Goal: Information Seeking & Learning: Find specific page/section

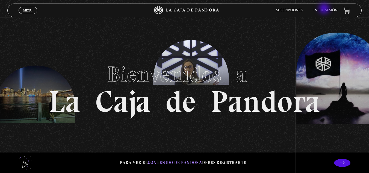
click at [326, 10] on link "Inicie sesión" at bounding box center [326, 10] width 24 height 3
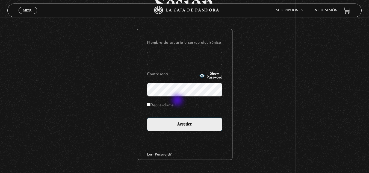
scroll to position [55, 0]
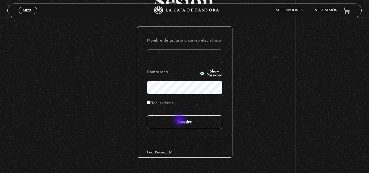
type input "mcamachoq06@gmail.com"
click at [180, 120] on input "Acceder" at bounding box center [184, 122] width 75 height 14
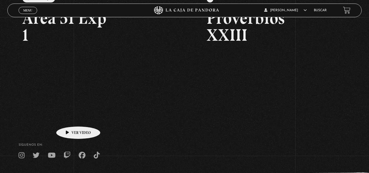
scroll to position [109, 0]
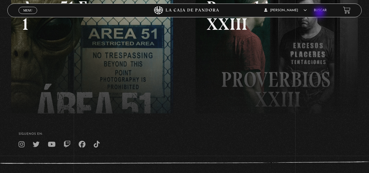
click at [323, 14] on li "Buscar" at bounding box center [320, 10] width 13 height 8
click at [323, 13] on li "Buscar" at bounding box center [320, 10] width 13 height 8
click at [326, 9] on link "Buscar" at bounding box center [320, 10] width 13 height 3
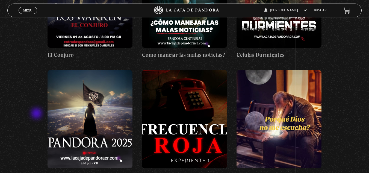
scroll to position [55, 0]
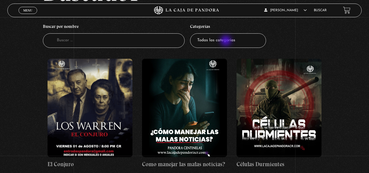
click at [226, 41] on select "Todas las categorías 11:11 Humanitario (1) Amo los Lunes (2) Análisis de series…" at bounding box center [228, 40] width 76 height 14
select select "nuevo-orden-mundial-nwo"
click at [192, 33] on select "Todas las categorías 11:11 Humanitario (1) Amo los Lunes (2) Análisis de series…" at bounding box center [228, 40] width 76 height 14
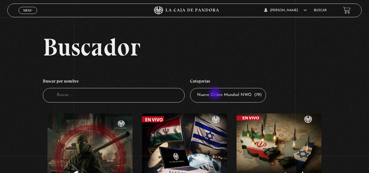
click at [216, 94] on select "Todas las categorías 11:11 Humanitario (1) Amo los Lunes (2) Análisis de series…" at bounding box center [228, 95] width 76 height 14
select select "series-y-peliculas"
click at [192, 88] on select "Todas las categorías 11:11 Humanitario (1) Amo los [DATE] (2) Análisis de serie…" at bounding box center [228, 95] width 76 height 14
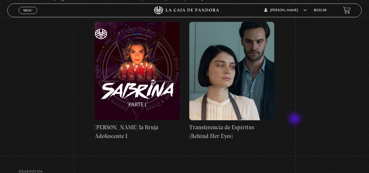
scroll to position [956, 0]
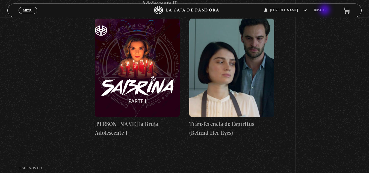
click at [325, 11] on link "Buscar" at bounding box center [320, 10] width 13 height 3
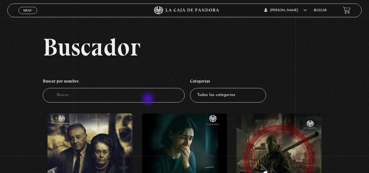
click at [145, 99] on input "Buscador" at bounding box center [114, 95] width 142 height 14
click at [126, 96] on input "Buscador" at bounding box center [114, 95] width 142 height 14
type input "PROVERBIOS"
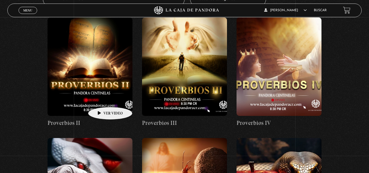
scroll to position [109, 0]
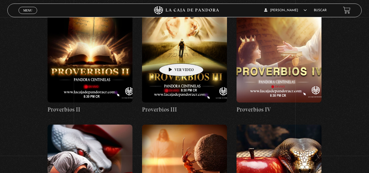
click at [173, 55] on figure at bounding box center [184, 53] width 85 height 98
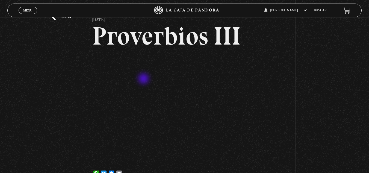
scroll to position [27, 0]
